Goal: Task Accomplishment & Management: Use online tool/utility

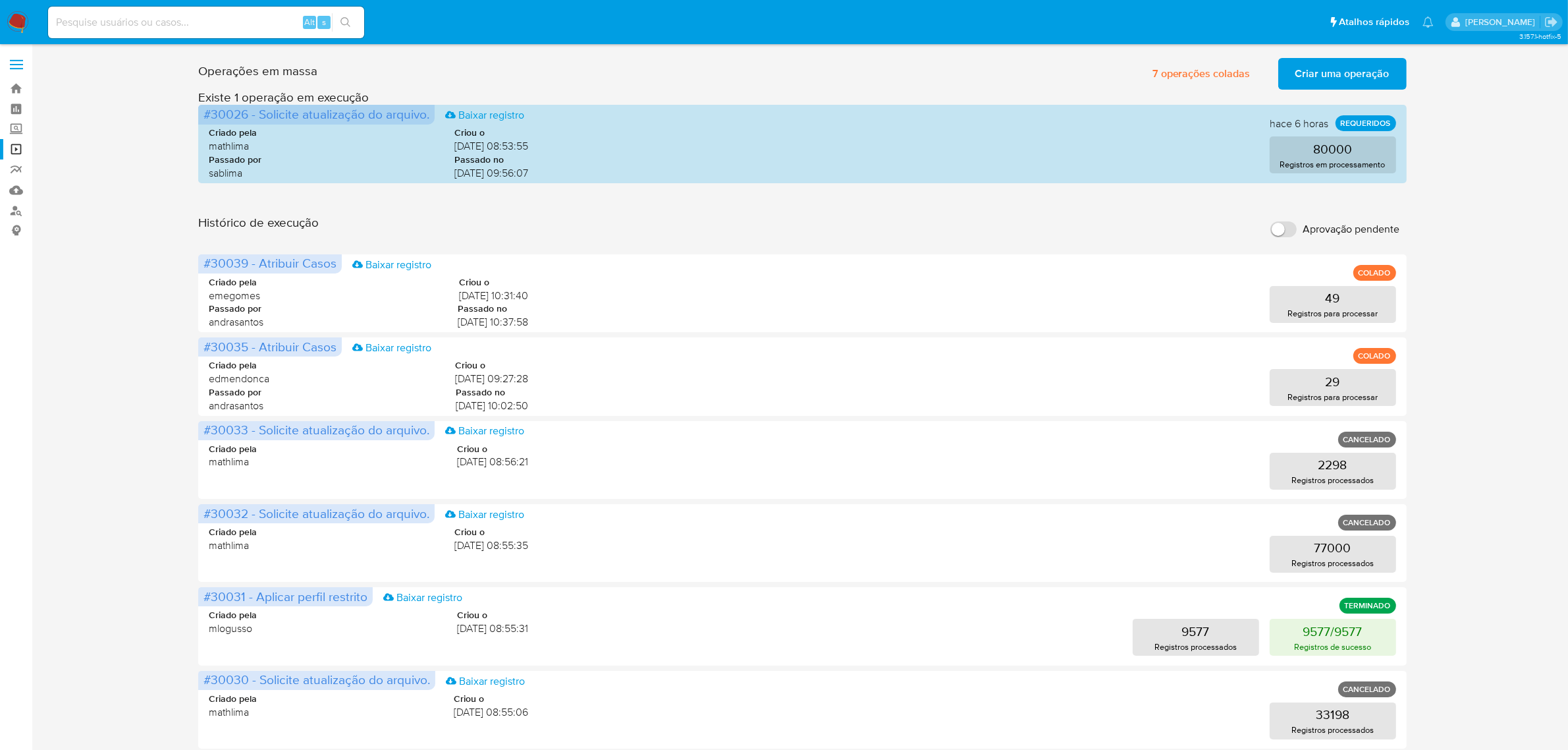
click at [1344, 81] on span "Criar uma operação" at bounding box center [1342, 74] width 94 height 29
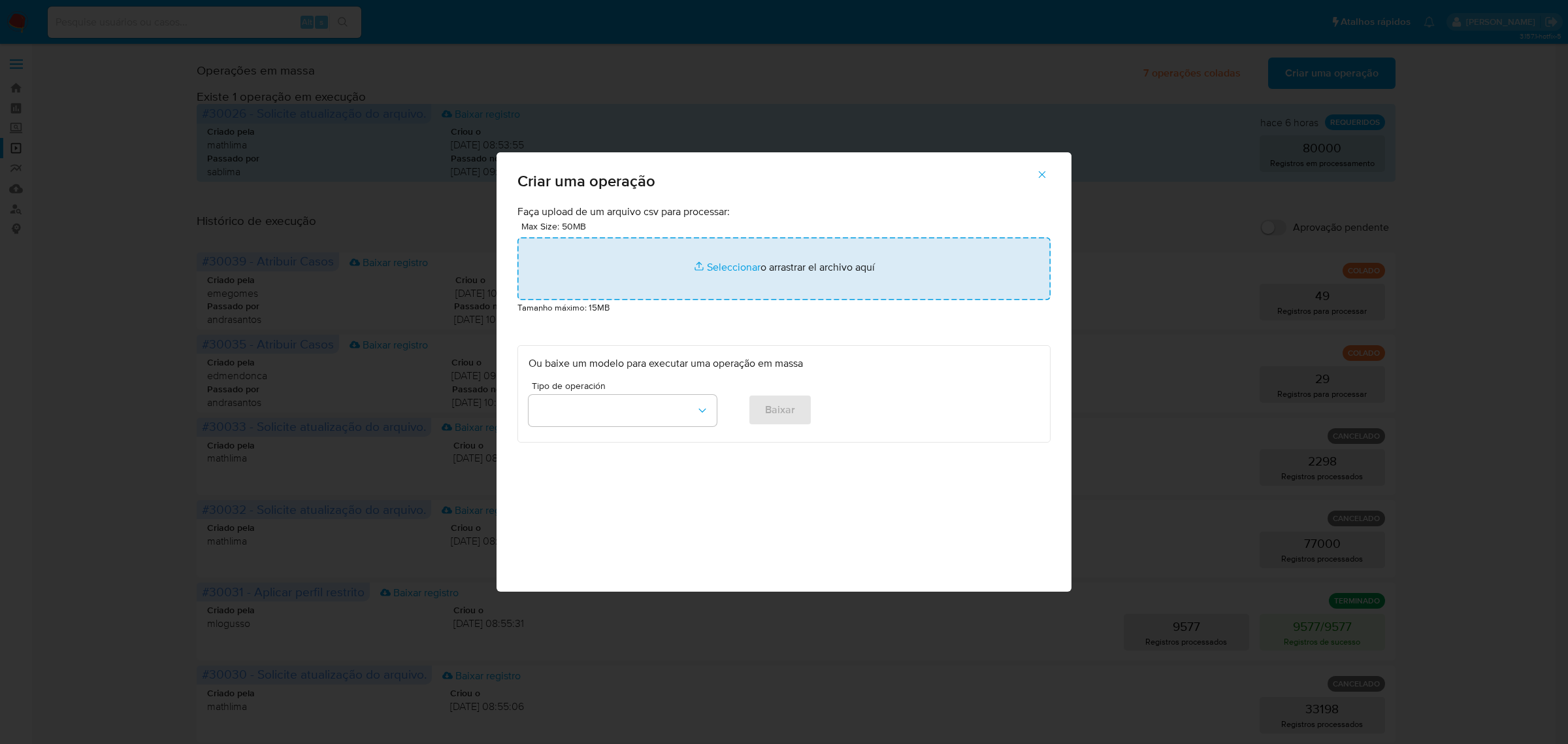
click at [796, 266] on input "file" at bounding box center [784, 268] width 533 height 62
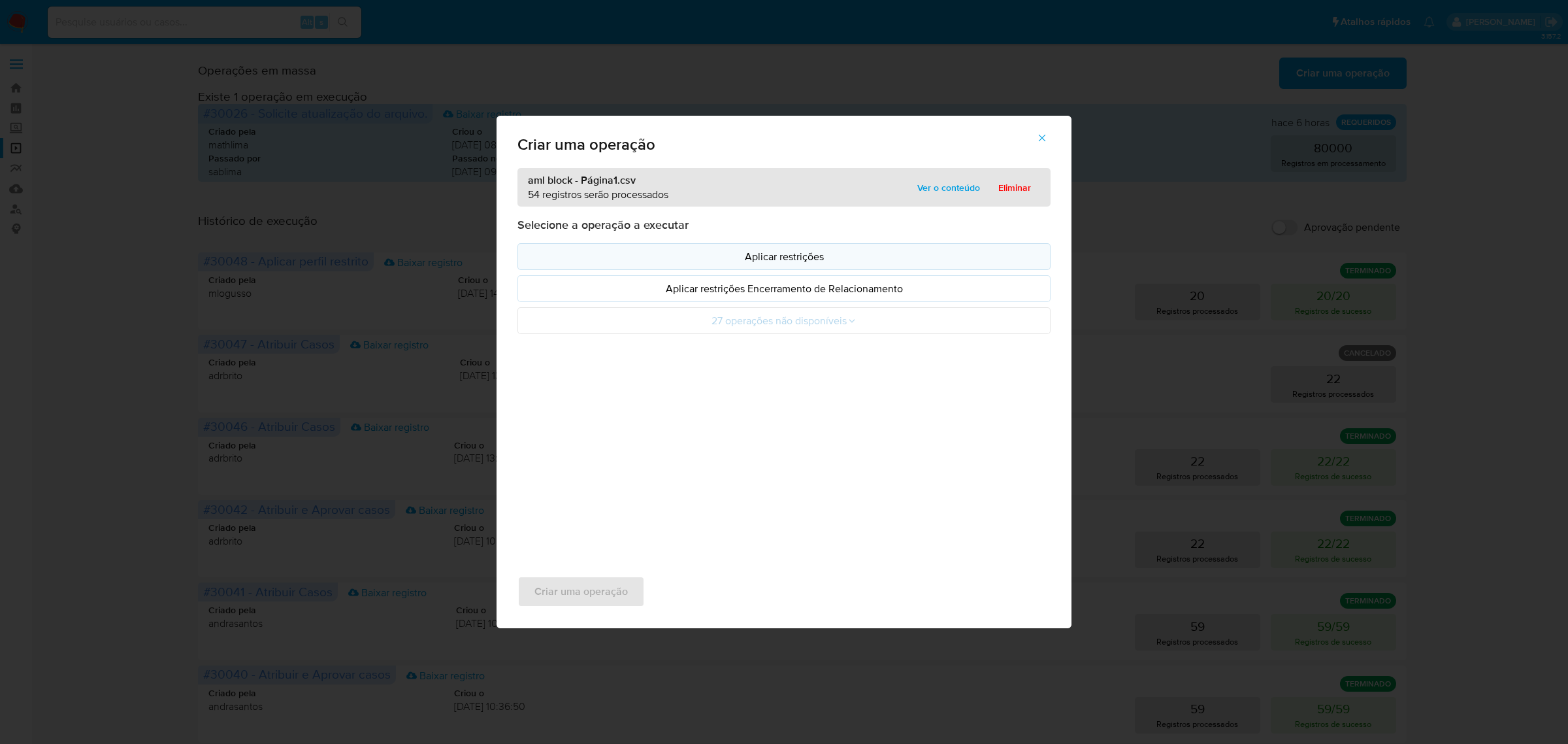
click at [778, 259] on p "Aplicar restrições" at bounding box center [784, 256] width 511 height 15
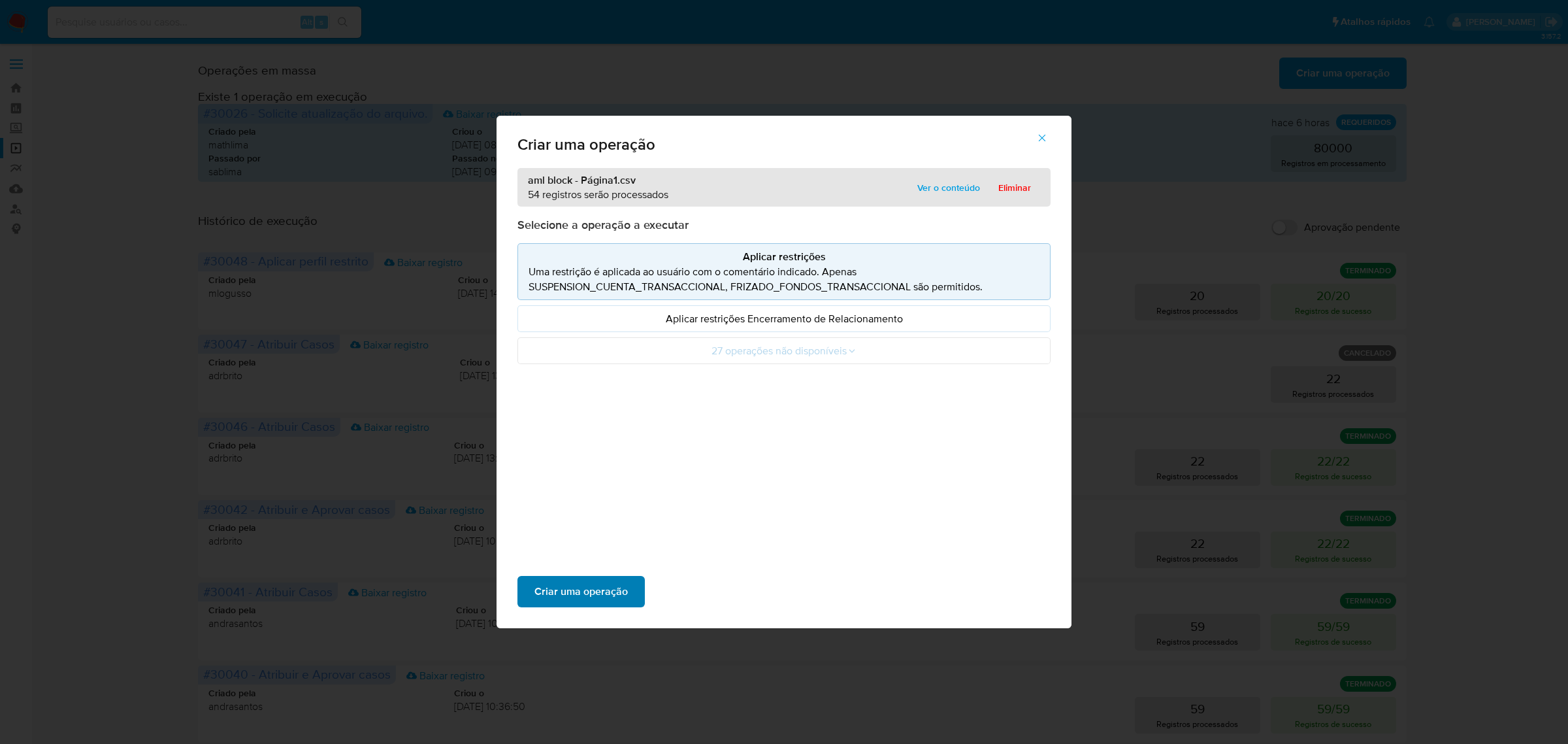
click at [613, 580] on span "Criar uma operação" at bounding box center [582, 592] width 93 height 29
